Goal: Transaction & Acquisition: Book appointment/travel/reservation

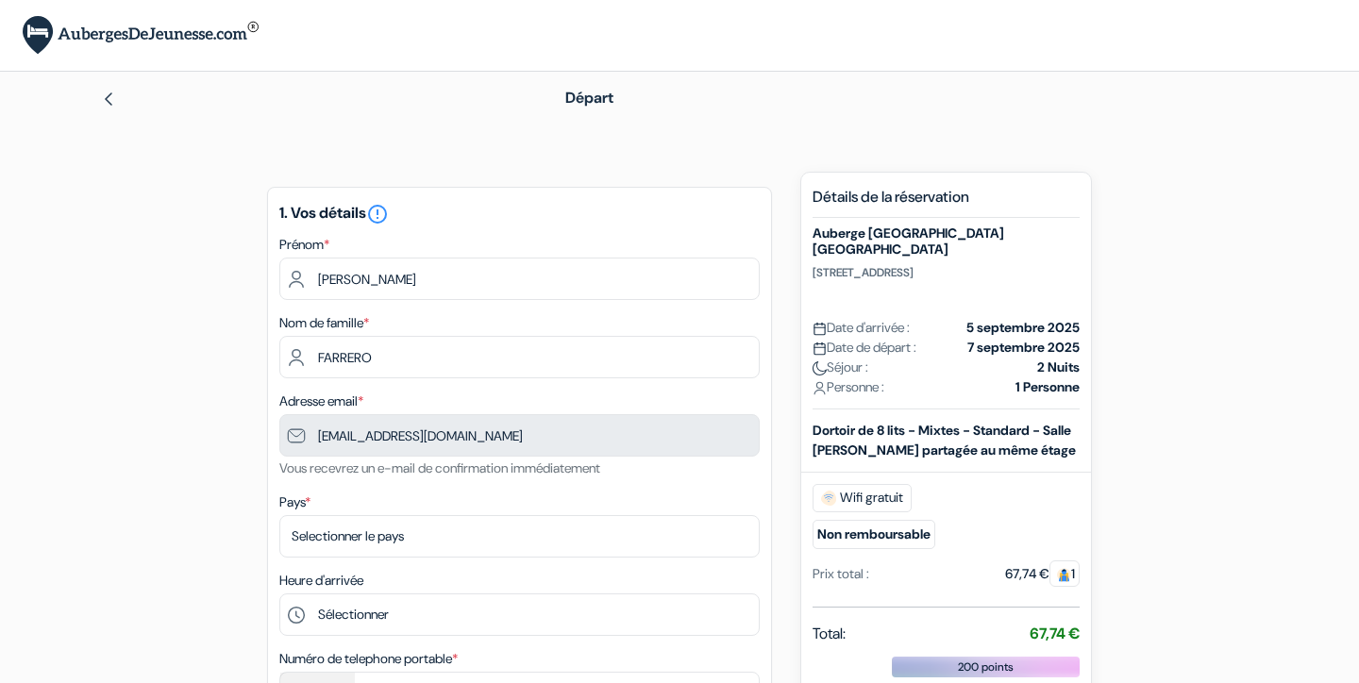
type input "7 88 92 26 69"
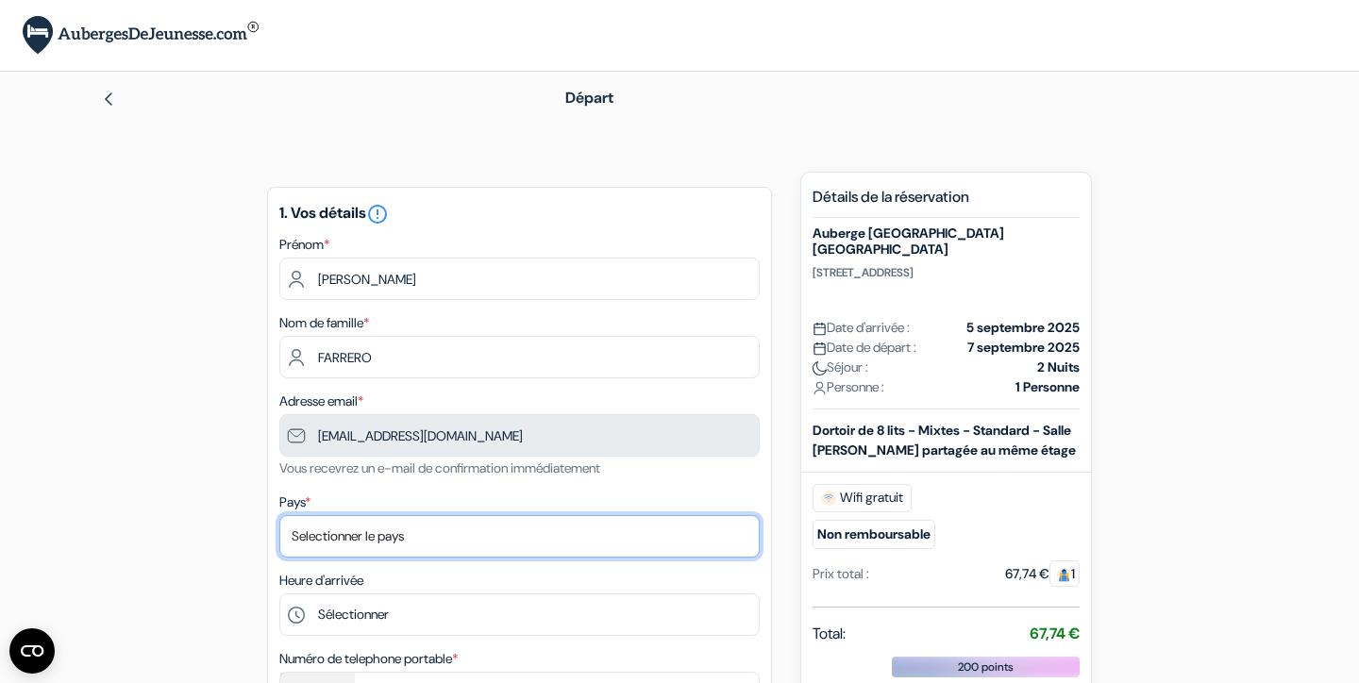
select select "67"
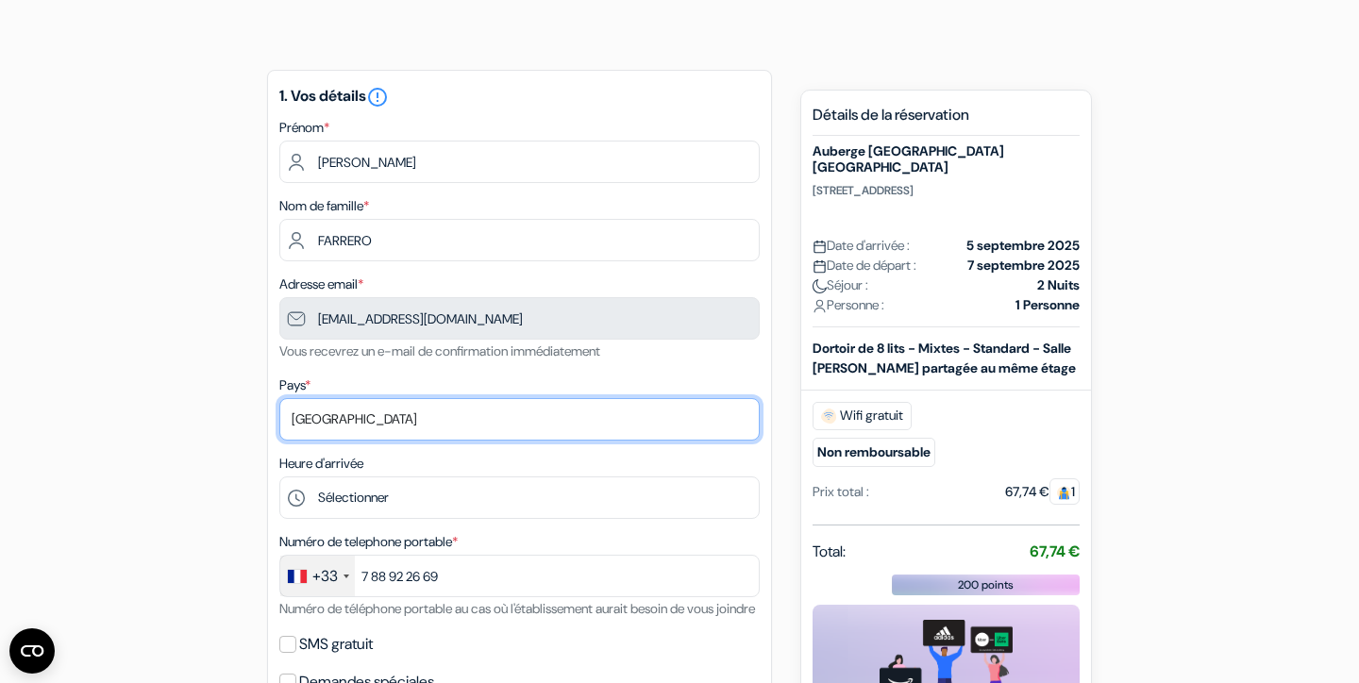
scroll to position [159, 0]
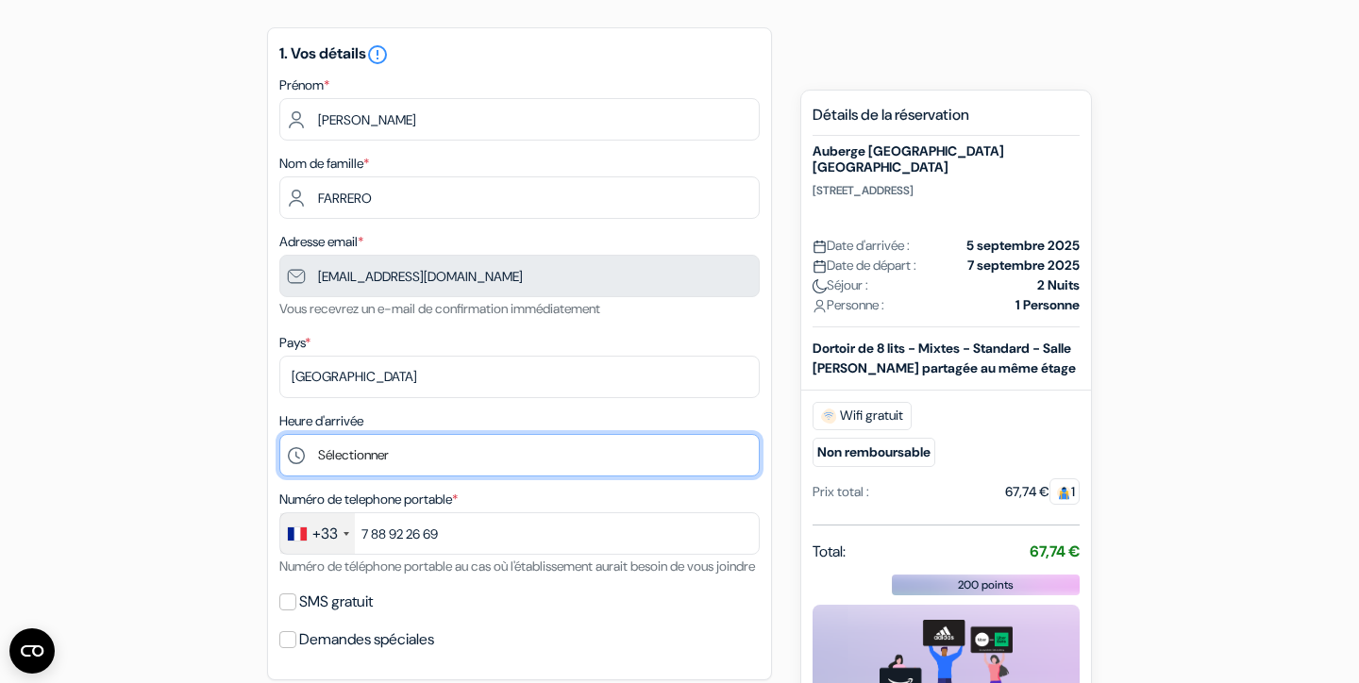
select select "20"
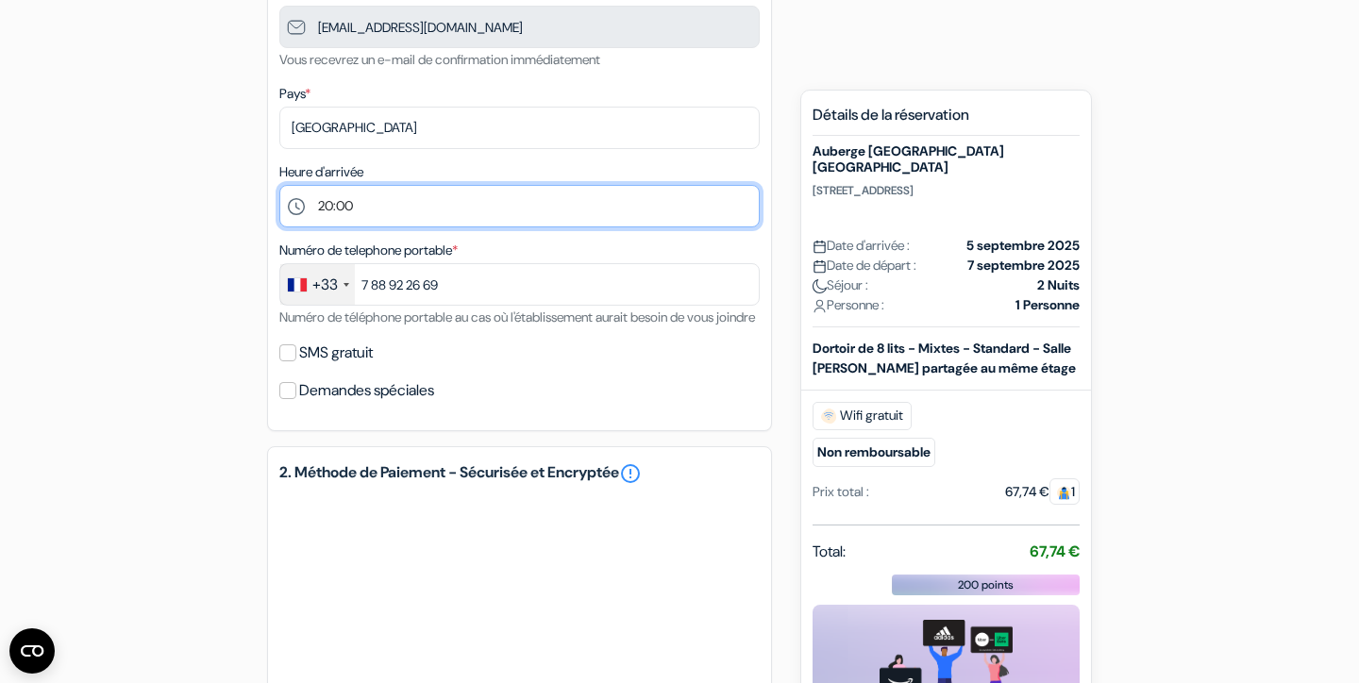
scroll to position [459, 0]
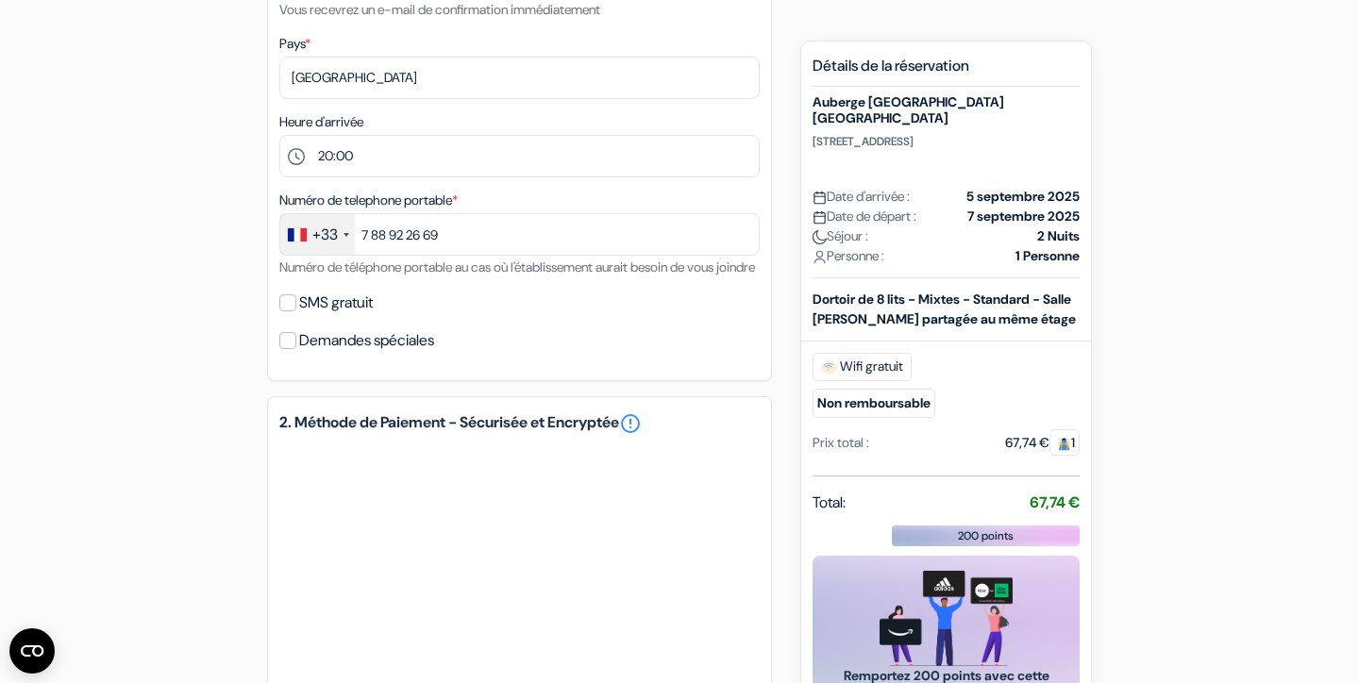
click at [286, 311] on input "SMS gratuit" at bounding box center [287, 302] width 17 height 17
checkbox input "true"
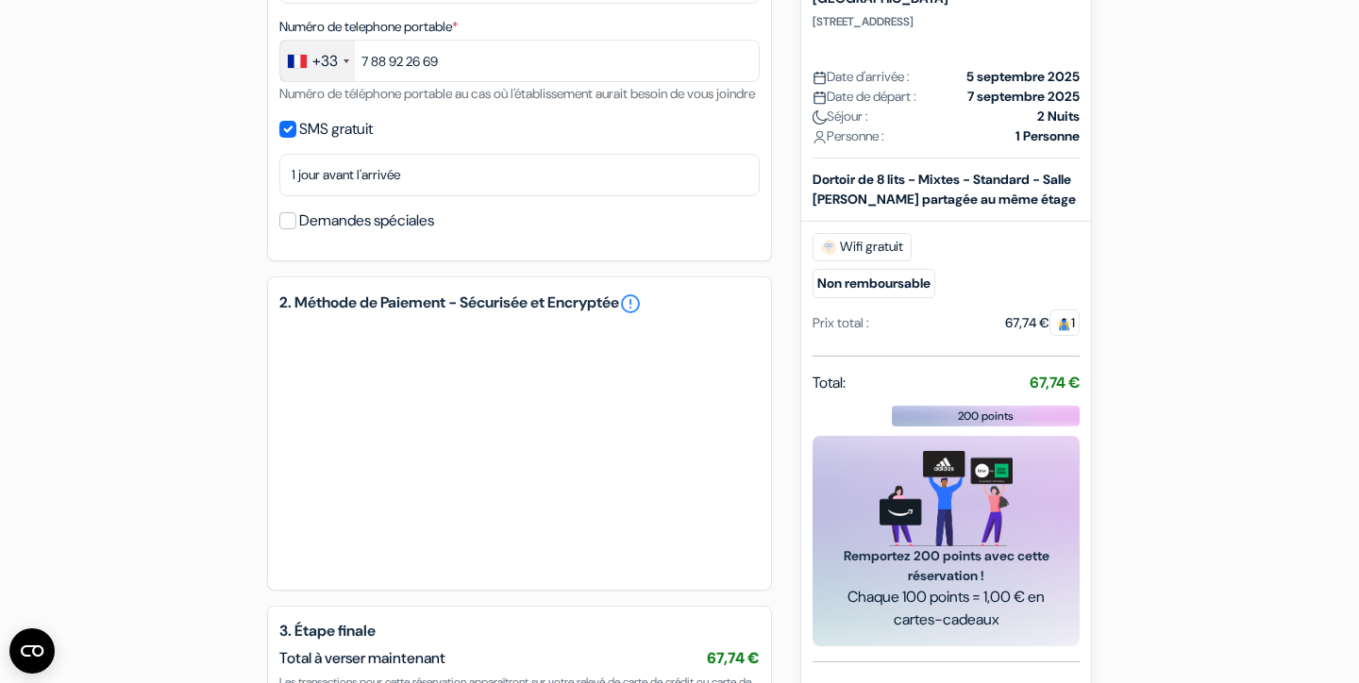
scroll to position [822, 0]
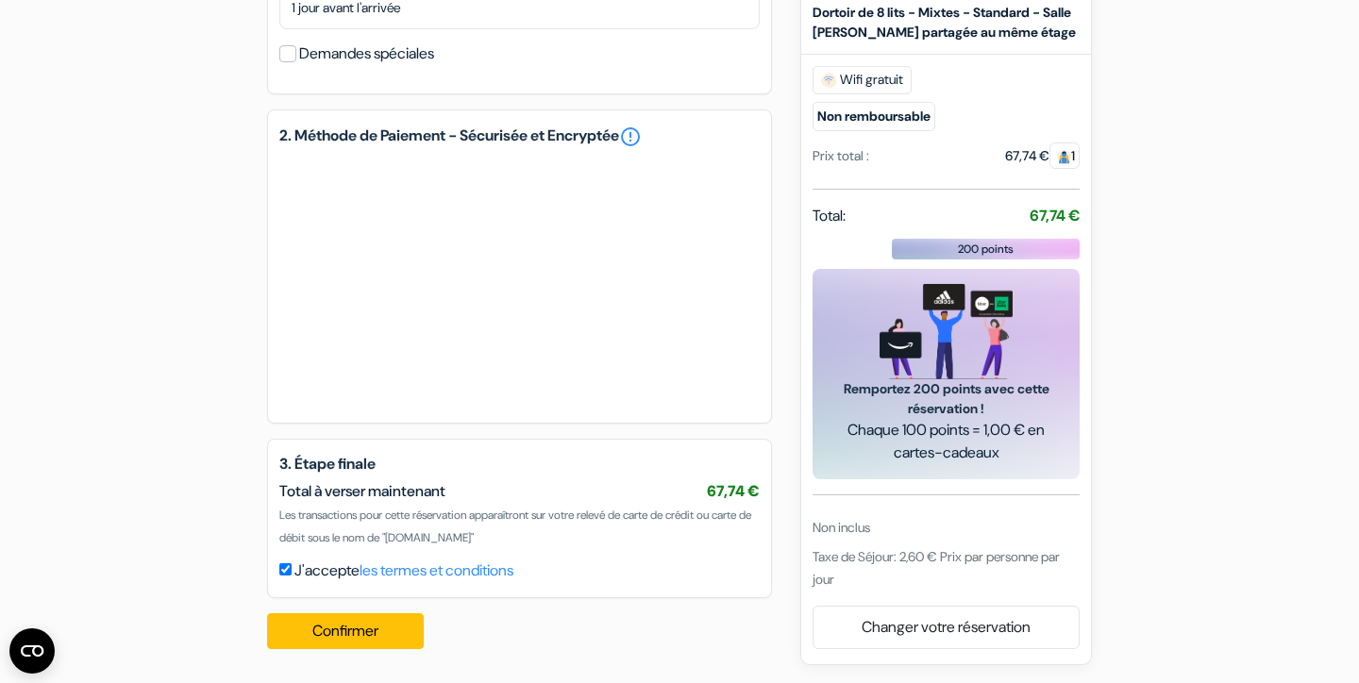
click at [306, 486] on span "Total à verser maintenant" at bounding box center [362, 491] width 166 height 20
click at [322, 625] on button "Confirmer Loading..." at bounding box center [345, 631] width 157 height 36
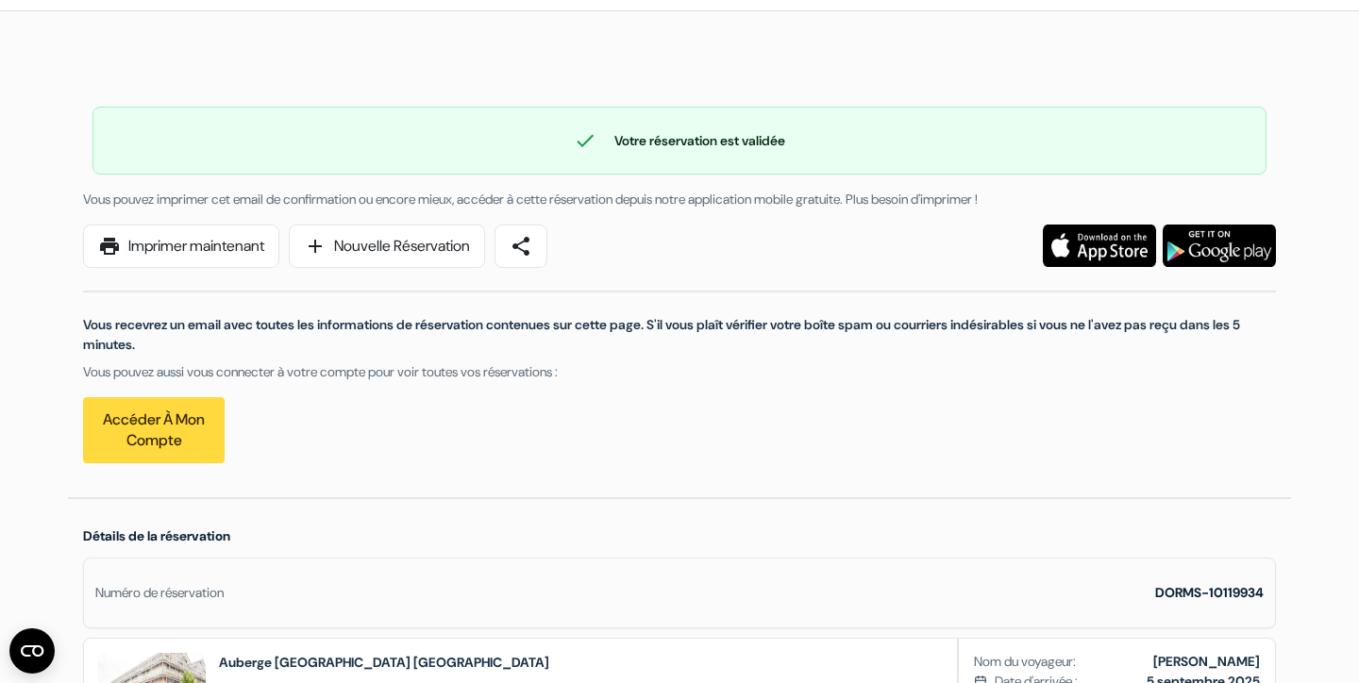
scroll to position [74, 0]
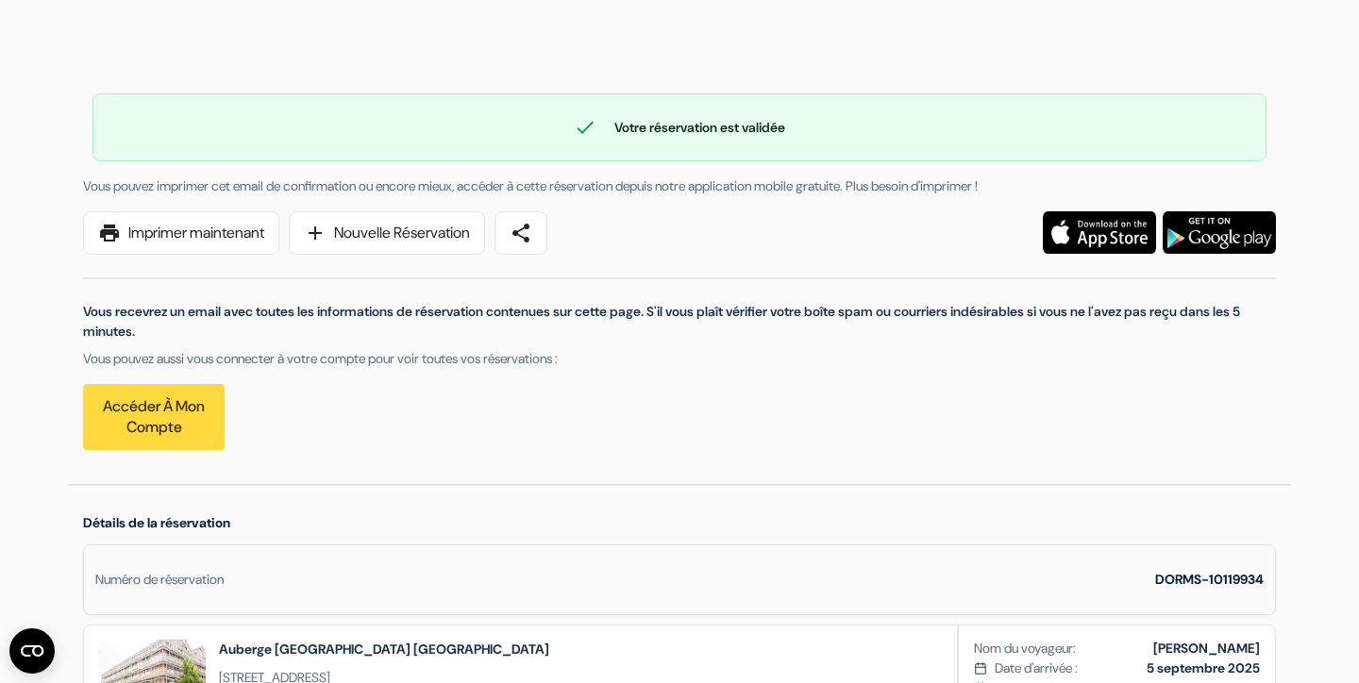
click at [232, 234] on link "print Imprimer maintenant" at bounding box center [181, 232] width 196 height 43
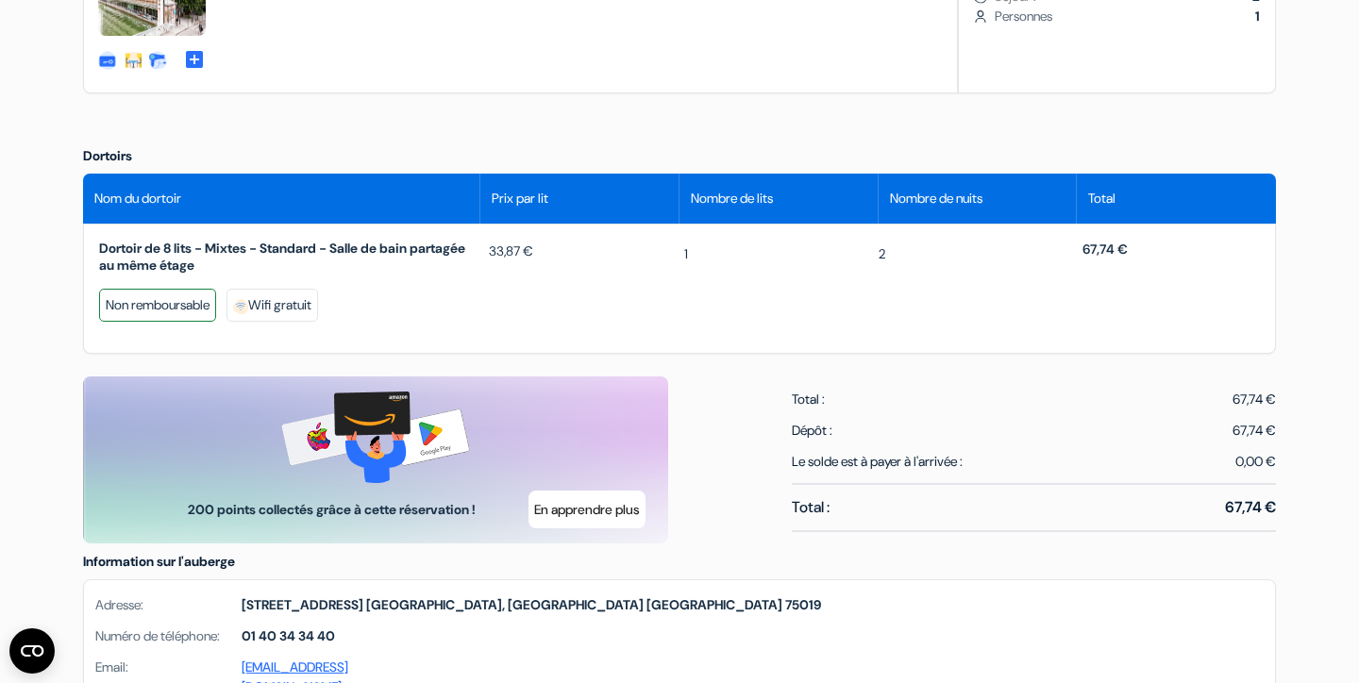
scroll to position [799, 0]
